Goal: Transaction & Acquisition: Download file/media

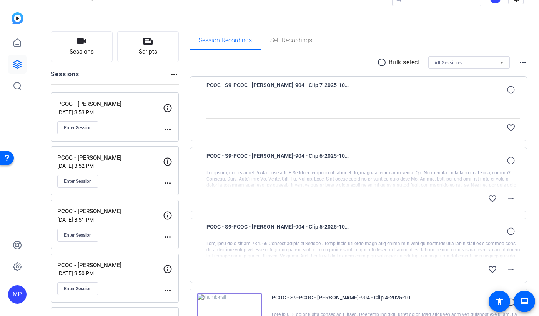
scroll to position [134, 0]
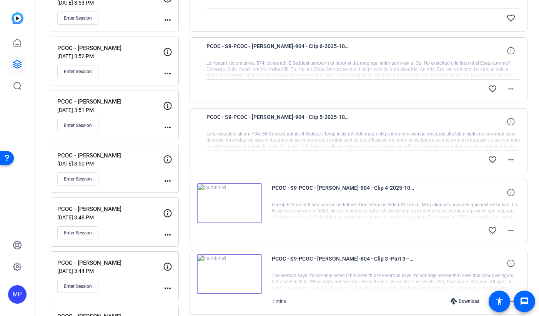
click at [385, 52] on div "PCOC - S9-PCOC - [PERSON_NAME]-904 - Clip 6-2025-10-07-13-34-07-794-0" at bounding box center [364, 51] width 314 height 18
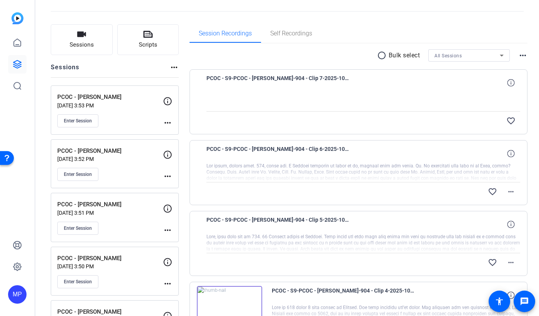
scroll to position [0, 0]
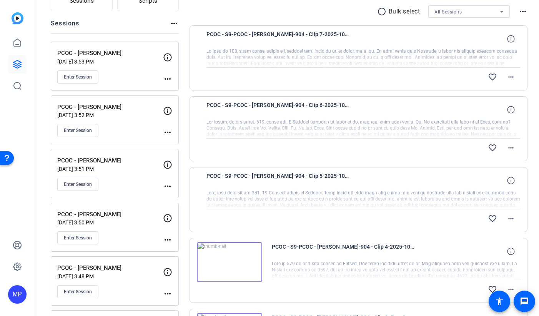
scroll to position [68, 0]
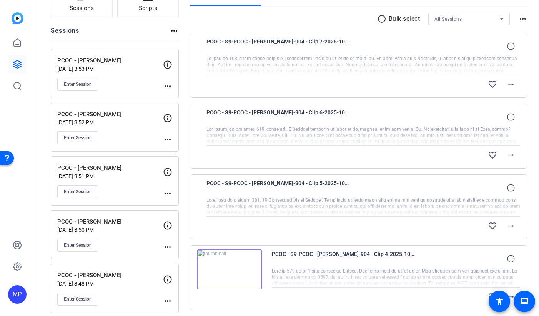
click at [379, 18] on mat-icon "radio_button_unchecked" at bounding box center [383, 18] width 12 height 9
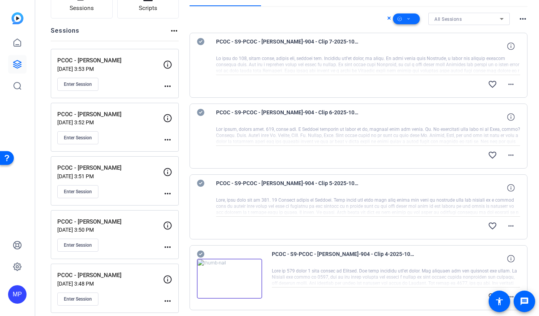
click at [408, 20] on icon at bounding box center [409, 19] width 4 height 10
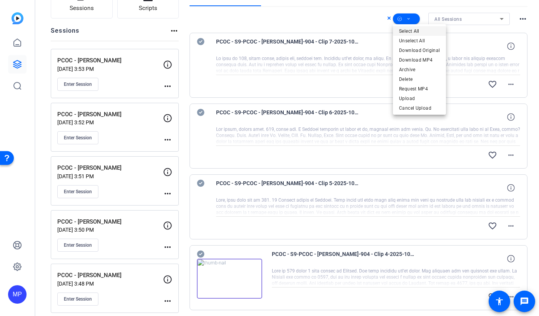
click at [418, 31] on span "Select All" at bounding box center [419, 31] width 41 height 9
drag, startPoint x: 202, startPoint y: 42, endPoint x: 203, endPoint y: 60, distance: 17.7
click at [202, 42] on div at bounding box center [269, 158] width 539 height 316
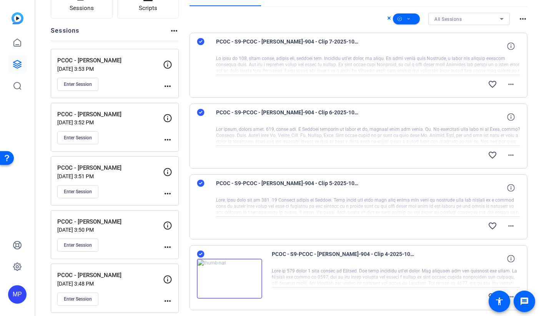
drag, startPoint x: 200, startPoint y: 111, endPoint x: 200, endPoint y: 115, distance: 4.2
click at [200, 112] on icon at bounding box center [200, 112] width 7 height 7
click at [202, 186] on icon at bounding box center [200, 183] width 7 height 7
click at [200, 40] on icon at bounding box center [200, 41] width 7 height 7
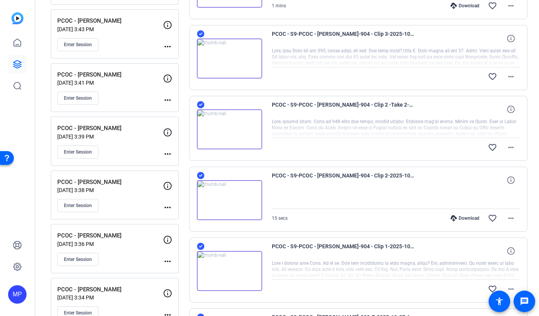
scroll to position [557, 0]
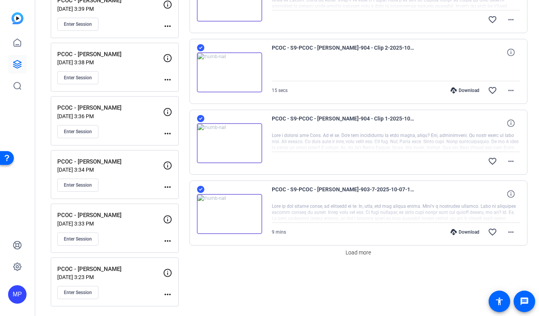
click at [198, 188] on icon at bounding box center [200, 189] width 7 height 7
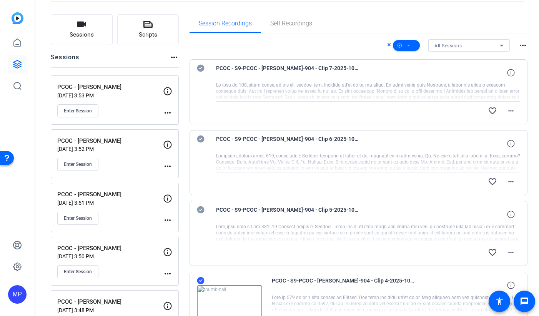
scroll to position [0, 0]
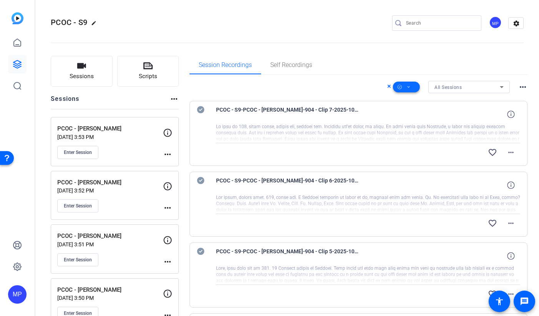
click at [411, 87] on span at bounding box center [406, 87] width 27 height 18
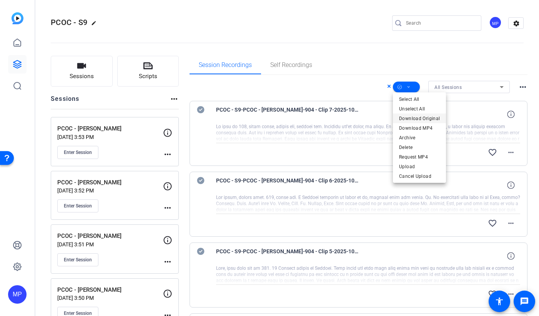
click at [419, 119] on span "Download Original" at bounding box center [419, 118] width 41 height 9
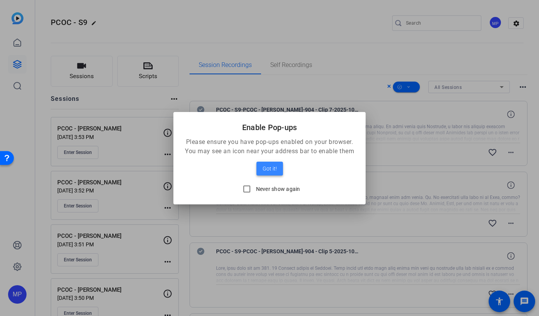
drag, startPoint x: 272, startPoint y: 168, endPoint x: 268, endPoint y: 302, distance: 134.7
click at [272, 169] on span "Got it!" at bounding box center [270, 168] width 14 height 9
